Goal: Task Accomplishment & Management: Use online tool/utility

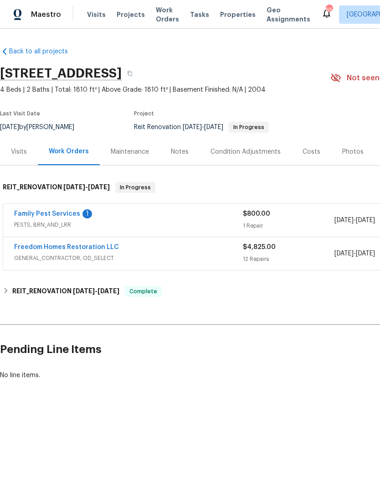
click at [39, 214] on link "Family Pest Services" at bounding box center [47, 214] width 66 height 6
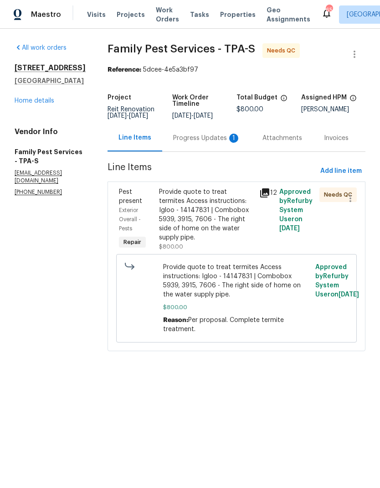
click at [213, 141] on div "Progress Updates 1" at bounding box center [206, 138] width 67 height 9
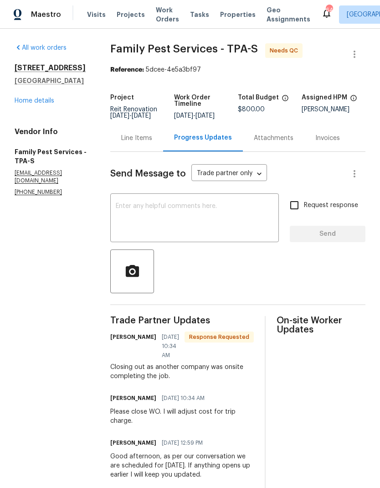
click at [222, 210] on textarea at bounding box center [195, 219] width 158 height 32
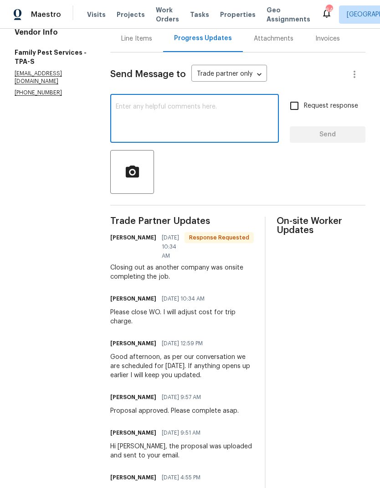
scroll to position [98, 0]
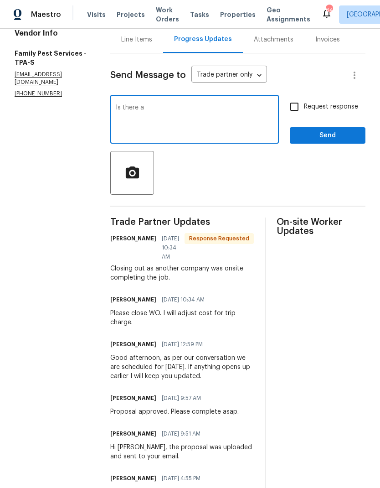
type textarea "Is there"
click at [135, 38] on div "Line Items" at bounding box center [136, 39] width 31 height 9
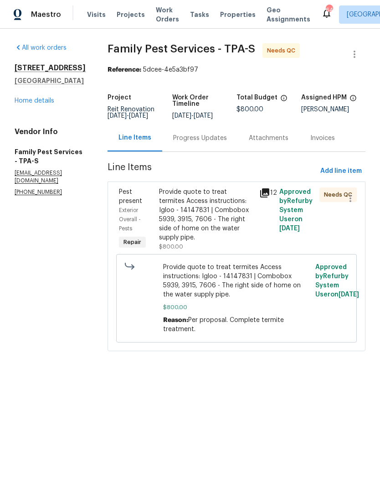
click at [170, 232] on div "Provide quote to treat termites Access instructions: Igloo - 14147831 | Combobo…" at bounding box center [206, 214] width 95 height 55
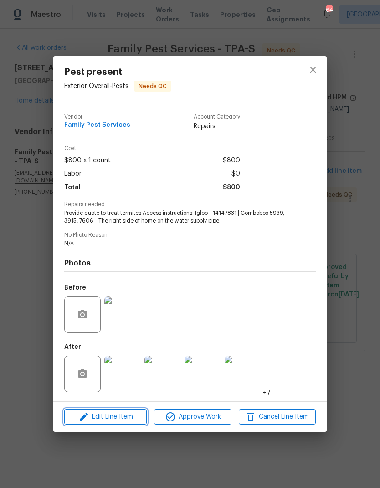
click at [88, 417] on icon "button" at bounding box center [83, 416] width 11 height 11
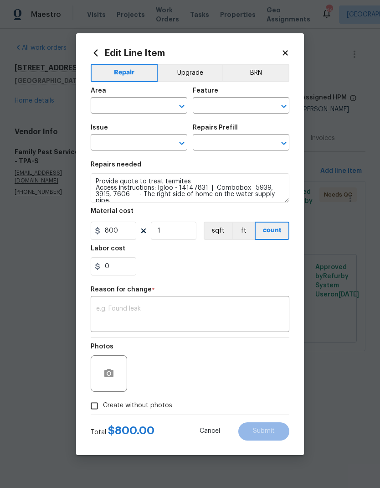
type input "Exterior Overall"
type input "Pests"
type input "Pest present"
type input "Termite Treatment (WDI) $75.00"
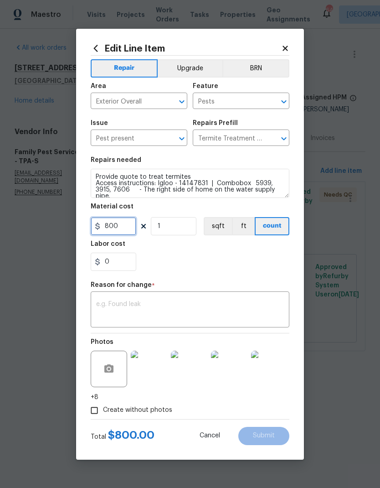
click at [117, 235] on input "800" at bounding box center [114, 226] width 46 height 18
type input "75"
click at [167, 224] on input "1" at bounding box center [174, 226] width 46 height 18
click at [116, 310] on textarea at bounding box center [190, 310] width 188 height 19
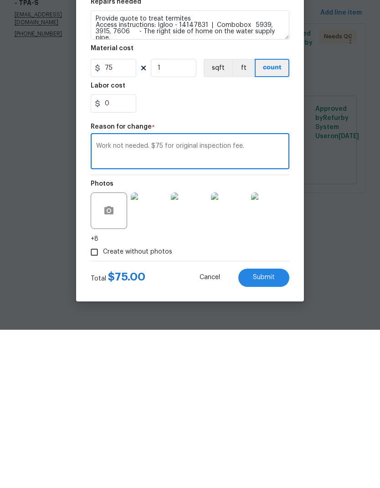
type textarea "Work not needed. $75 for original inspection fee."
click at [258, 427] on button "Submit" at bounding box center [263, 436] width 51 height 18
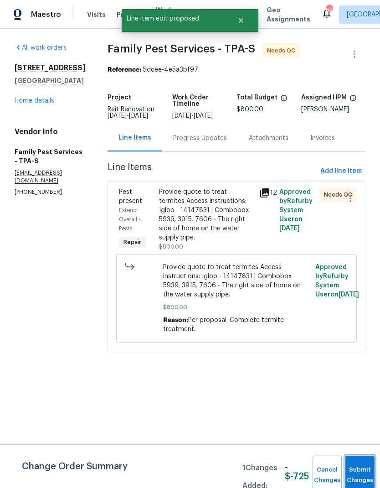
click at [355, 471] on button "Submit Changes" at bounding box center [360, 474] width 29 height 39
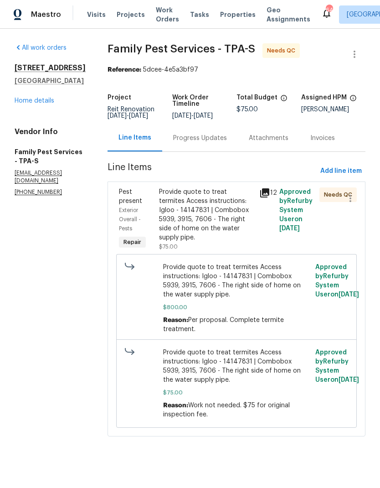
click at [226, 220] on div "Provide quote to treat termites Access instructions: Igloo - 14147831 | Combobo…" at bounding box center [206, 214] width 95 height 55
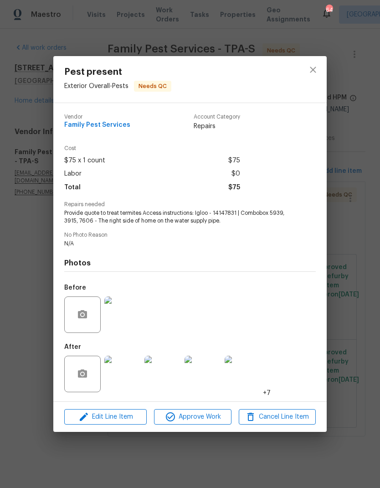
click at [208, 405] on div "Edit Line Item Approve Work Cancel Line Item" at bounding box center [190, 417] width 274 height 31
click at [213, 415] on span "Approve Work" at bounding box center [193, 416] width 72 height 11
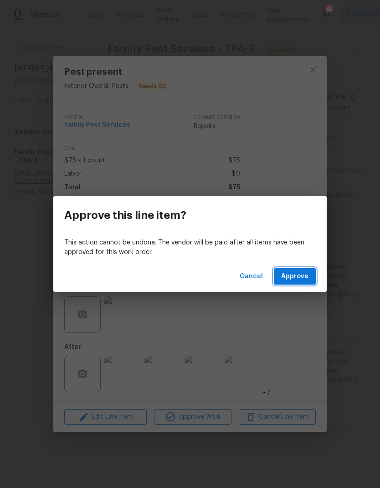
click at [309, 274] on button "Approve" at bounding box center [295, 276] width 42 height 17
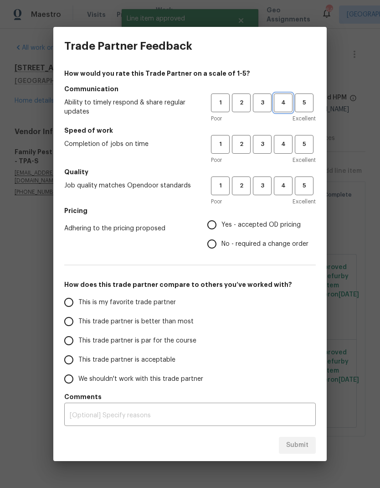
click at [288, 108] on span "4" at bounding box center [283, 103] width 17 height 10
click at [289, 145] on span "4" at bounding box center [283, 144] width 17 height 10
click at [288, 183] on span "4" at bounding box center [283, 186] width 17 height 10
click at [221, 225] on input "Yes - accepted OD pricing" at bounding box center [211, 224] width 19 height 19
radio input "true"
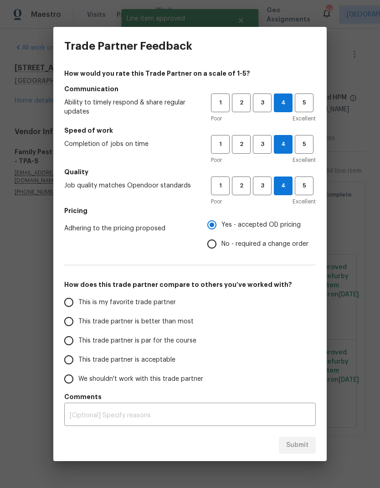
click at [67, 322] on input "This trade partner is better than most" at bounding box center [68, 321] width 19 height 19
click at [306, 441] on span "Submit" at bounding box center [297, 444] width 22 height 11
radio input "true"
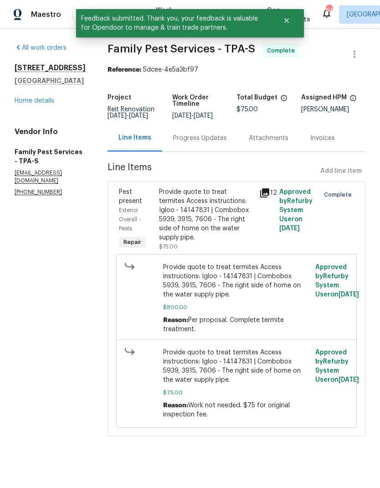
click at [26, 95] on div "7640 Blue Spring Dr Land O Lakes, FL 34637 Home details" at bounding box center [50, 84] width 71 height 42
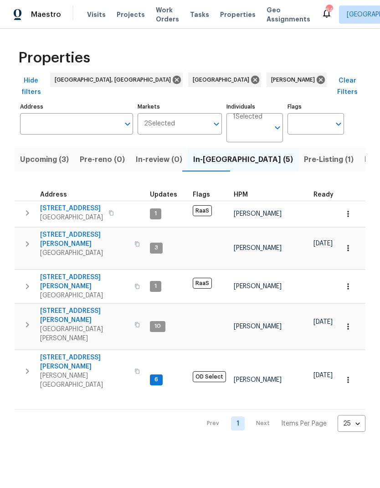
click at [52, 113] on input "Address" at bounding box center [69, 123] width 99 height 21
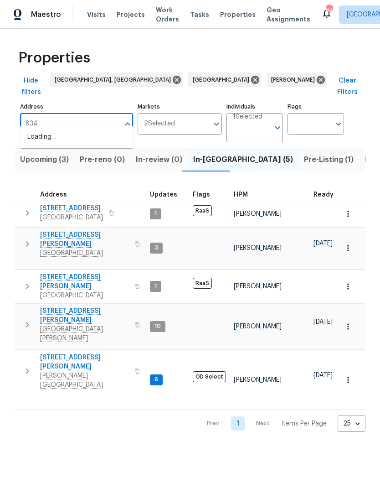
type input "8340"
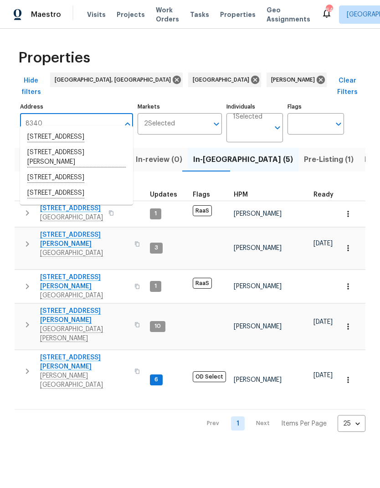
click at [34, 132] on li "8340 75th Pl Seminole FL 33777" at bounding box center [76, 136] width 113 height 15
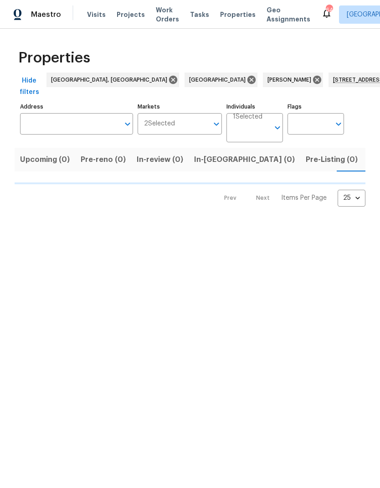
type input "8340 75th Pl Seminole FL 33777"
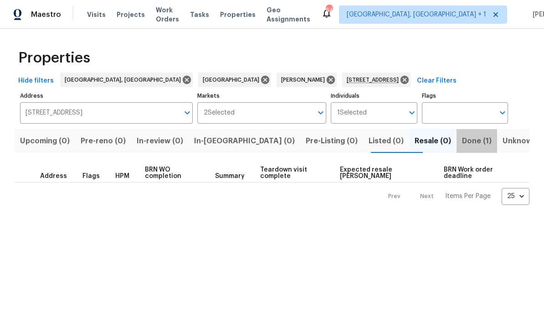
click at [380, 146] on span "Done (1)" at bounding box center [477, 140] width 30 height 13
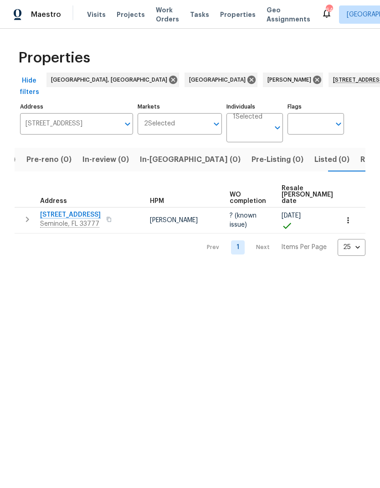
scroll to position [0, 56]
click at [53, 219] on span "Seminole, FL 33777" at bounding box center [70, 223] width 61 height 9
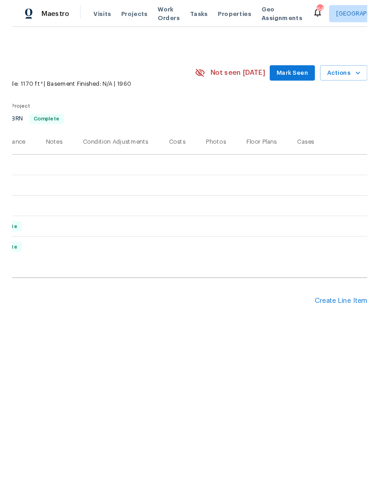
scroll to position [0, 135]
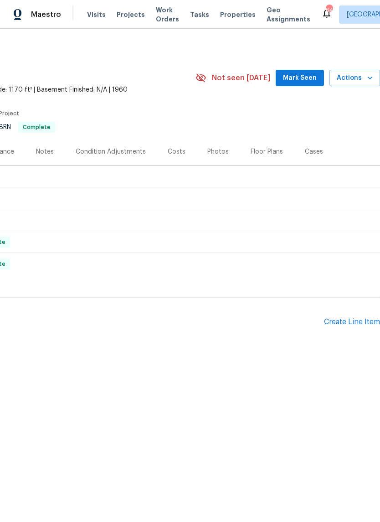
click at [351, 320] on div "Create Line Item" at bounding box center [352, 322] width 56 height 9
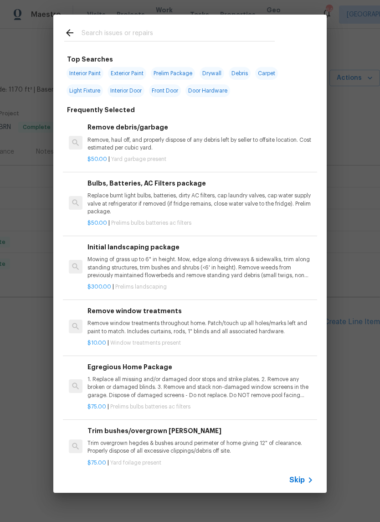
click at [311, 475] on icon at bounding box center [310, 480] width 11 height 11
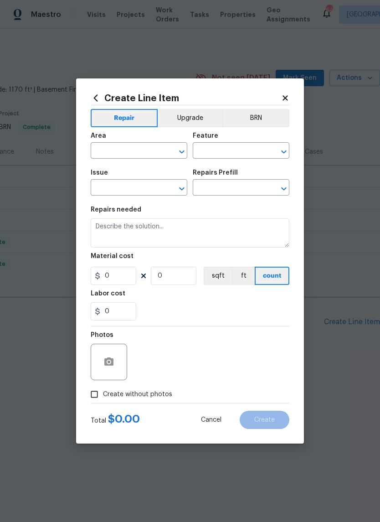
click at [106, 151] on input "text" at bounding box center [126, 152] width 71 height 14
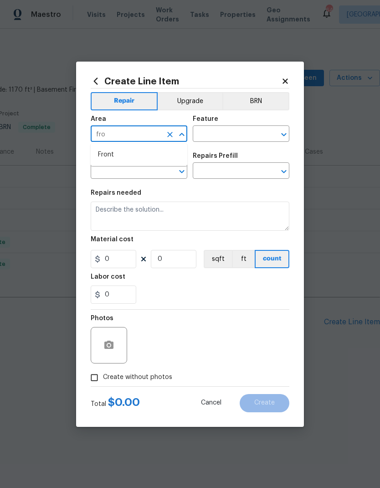
click at [108, 155] on li "Front" at bounding box center [139, 154] width 97 height 15
type input "Front"
click at [242, 134] on input "text" at bounding box center [228, 135] width 71 height 14
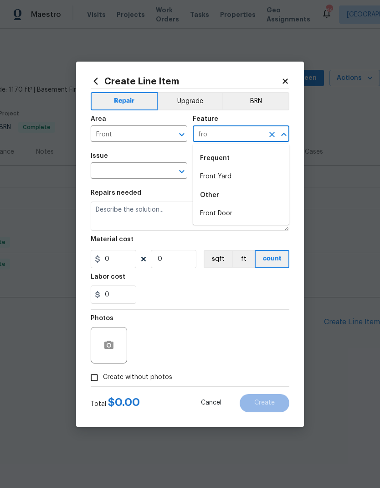
click at [225, 207] on li "Front Door" at bounding box center [241, 213] width 97 height 15
type input "Front Door"
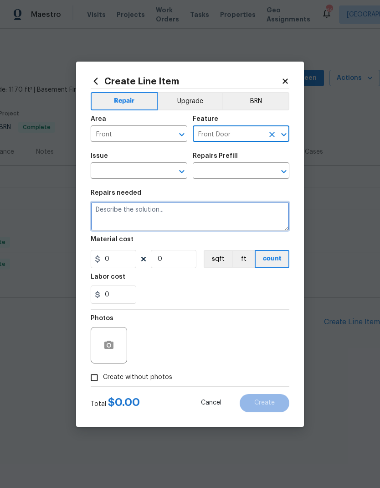
click at [222, 214] on textarea at bounding box center [190, 215] width 199 height 29
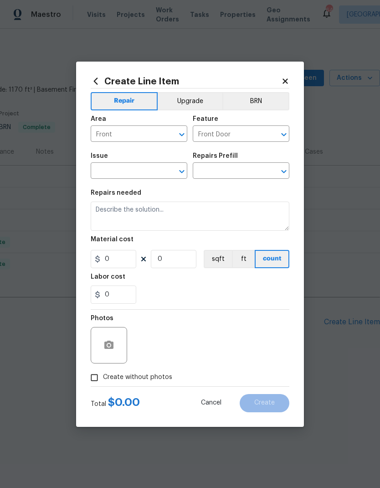
click at [106, 176] on input "text" at bounding box center [126, 172] width 71 height 14
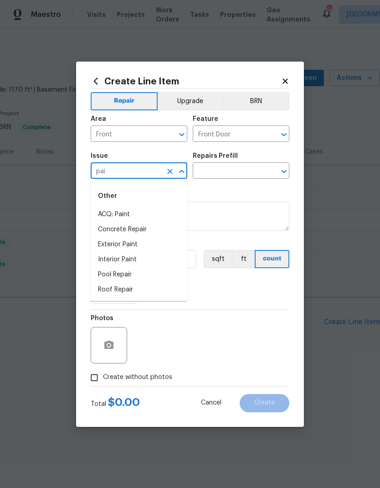
click at [101, 250] on li "Exterior Paint" at bounding box center [139, 244] width 97 height 15
type input "Exterior Paint"
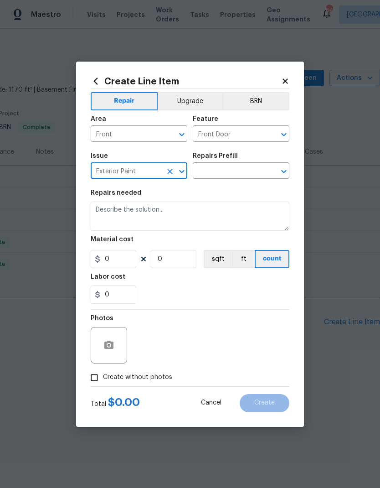
click at [241, 171] on input "text" at bounding box center [228, 172] width 71 height 14
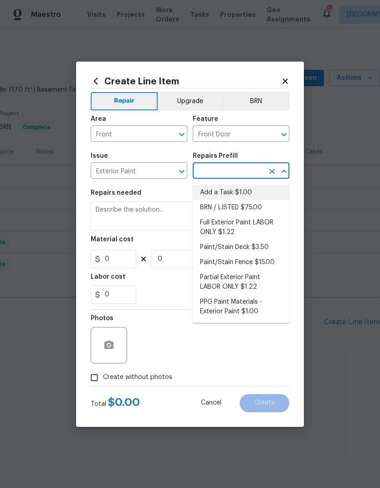
click at [236, 190] on li "Add a Task $1.00" at bounding box center [241, 192] width 97 height 15
type input "Add a Task $1.00"
type input "Overall Paint"
type textarea "HPM to detail"
type input "1"
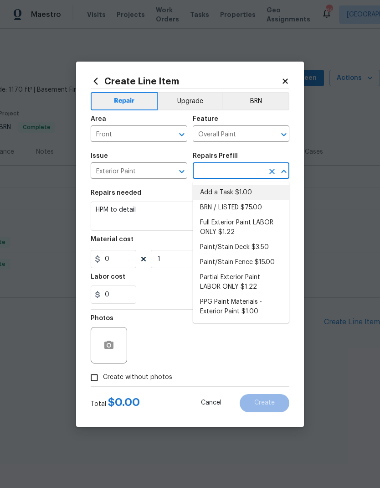
type input "Add a Task $1.00"
type input "1"
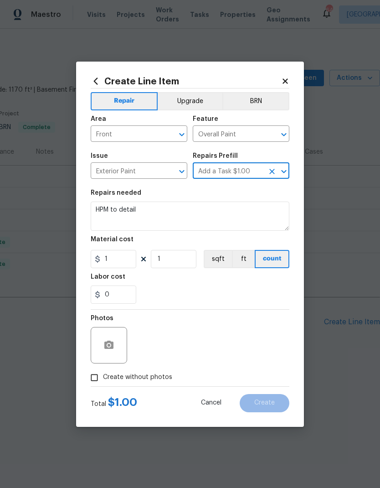
click at [103, 214] on textarea "HPM to detail" at bounding box center [190, 215] width 199 height 29
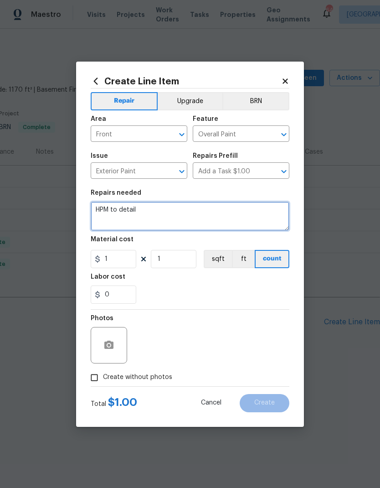
click at [103, 213] on textarea "HPM to detail" at bounding box center [190, 215] width 199 height 29
click at [104, 214] on textarea "HPM to detail" at bounding box center [190, 215] width 199 height 29
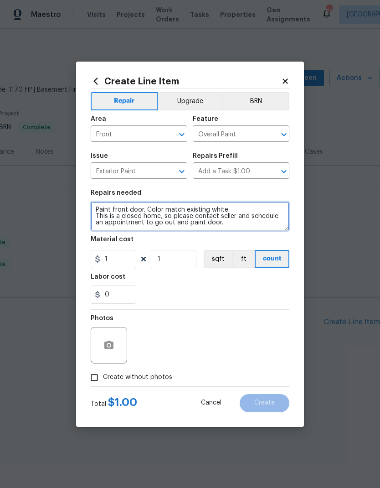
click at [143, 208] on textarea "Paint front door. Color match existing white. This is a closed home, so please …" at bounding box center [190, 215] width 199 height 29
click at [142, 208] on textarea "Paint front door. Color match existing white. This is a closed home, so please …" at bounding box center [190, 215] width 199 height 29
click at [163, 209] on textarea "Paint front door. Color match existing white. This is a closed home, so please …" at bounding box center [190, 215] width 199 height 29
click at [143, 210] on textarea "Paint front door. Color match existing white. This is a closed home, so please …" at bounding box center [190, 215] width 199 height 29
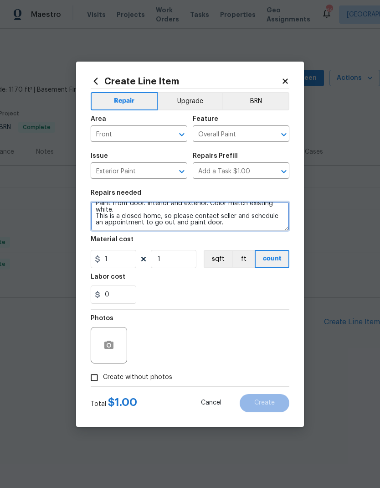
click at [236, 228] on textarea "Paint front door. Interior and exterior. Color match existing white. This is a …" at bounding box center [190, 215] width 199 height 29
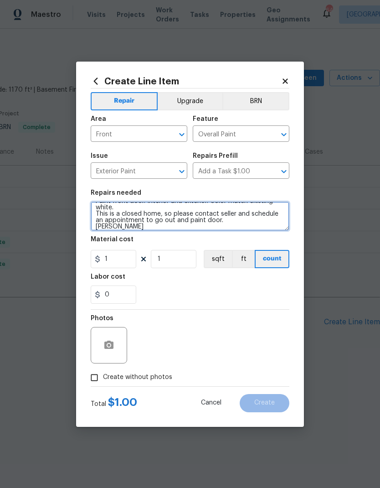
scroll to position [9, 0]
paste textarea "tel:7275648180"
type textarea "Paint front door. Interior and exterior. Color match existing white. This is a …"
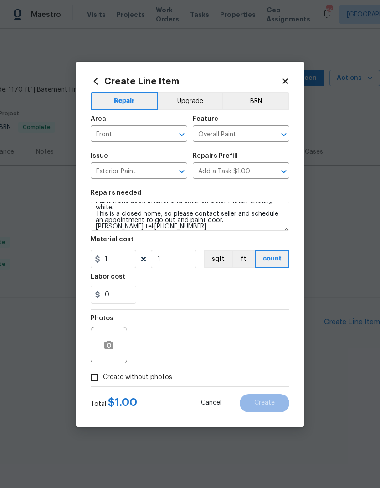
click at [96, 378] on input "Create without photos" at bounding box center [94, 377] width 17 height 17
click at [86, 382] on input "Create without photos" at bounding box center [94, 377] width 17 height 17
checkbox input "false"
click at [103, 355] on button "button" at bounding box center [109, 345] width 22 height 22
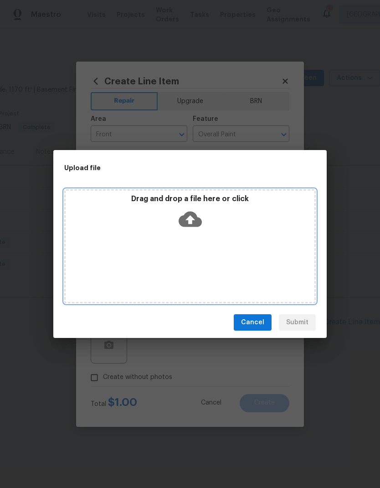
click at [259, 240] on div "Drag and drop a file here or click" at bounding box center [190, 246] width 252 height 114
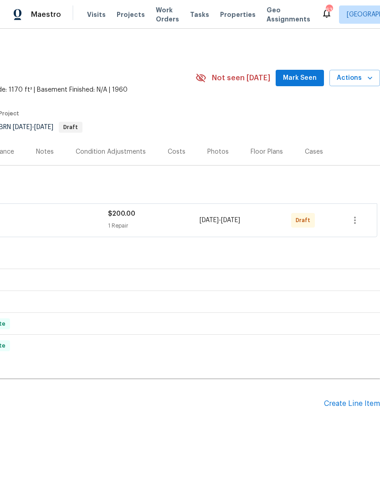
scroll to position [0, 135]
click at [354, 222] on icon "button" at bounding box center [355, 220] width 11 height 11
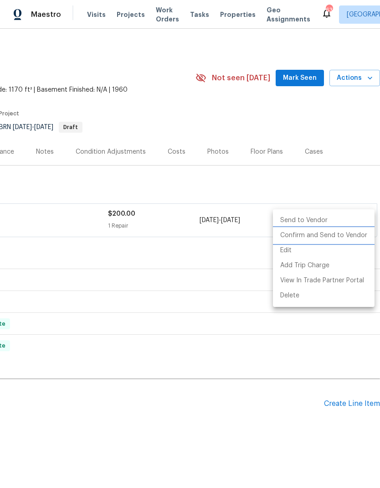
click at [348, 234] on li "Confirm and Send to Vendor" at bounding box center [324, 235] width 102 height 15
